Goal: Task Accomplishment & Management: Manage account settings

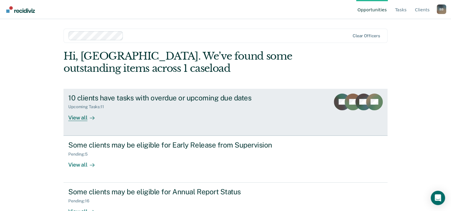
click at [163, 97] on div "10 clients have tasks with overdue or upcoming due dates" at bounding box center [172, 98] width 209 height 9
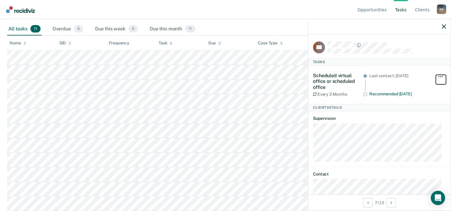
click at [436, 77] on button "button" at bounding box center [441, 80] width 10 height 10
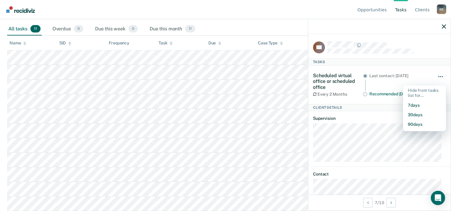
click at [436, 77] on button "button" at bounding box center [441, 80] width 10 height 10
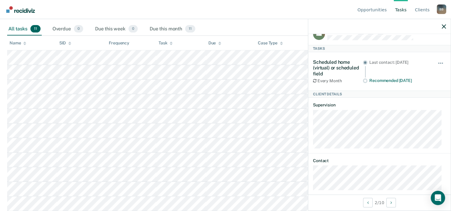
scroll to position [20, 0]
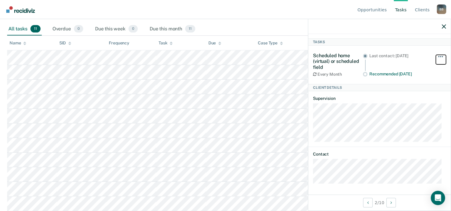
click at [437, 57] on button "button" at bounding box center [441, 60] width 10 height 10
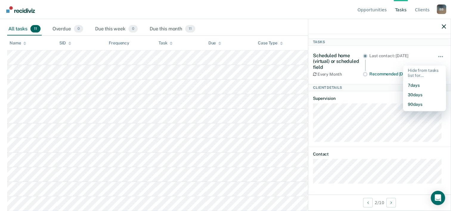
click at [298, 19] on div "Opportunities Tasks Client s [PERSON_NAME] Profile How it works Log Out" at bounding box center [225, 9] width 451 height 19
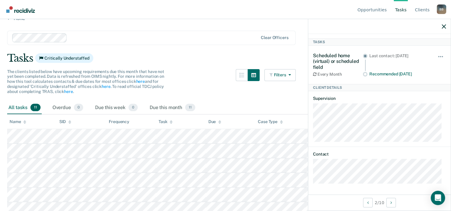
scroll to position [0, 0]
